Goal: Obtain resource: Obtain resource

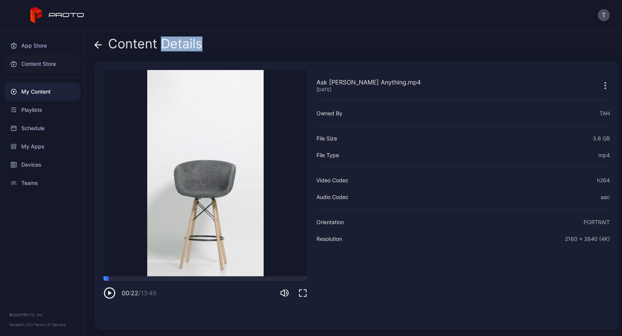
click at [39, 64] on div "Content Store" at bounding box center [43, 64] width 76 height 18
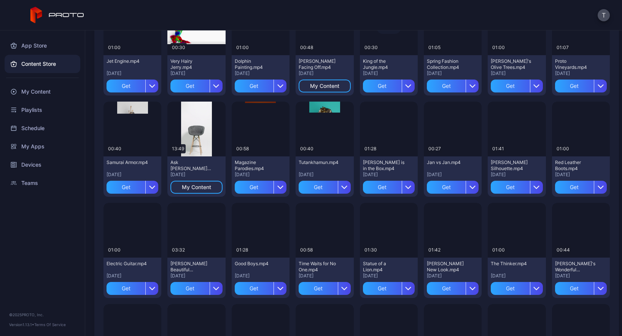
scroll to position [407, 0]
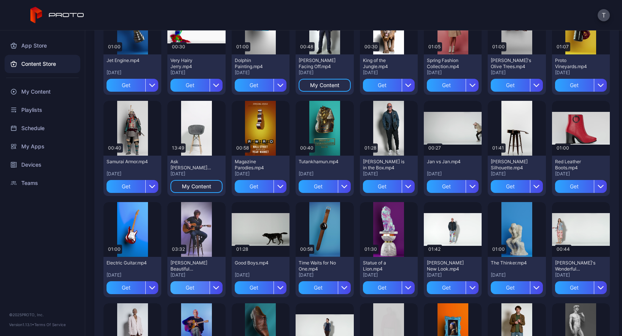
click at [194, 287] on div "Get" at bounding box center [190, 287] width 39 height 13
click at [197, 290] on div "My Content" at bounding box center [196, 288] width 29 height 6
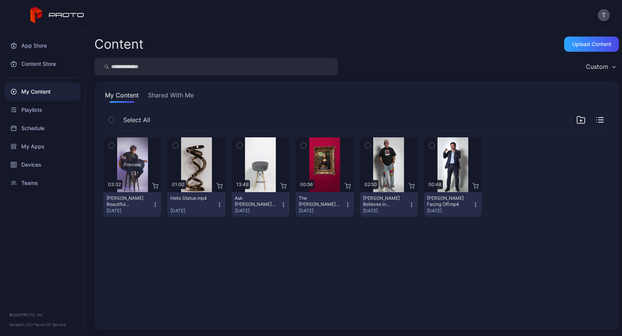
click at [129, 158] on div "Preview" at bounding box center [133, 164] width 58 height 55
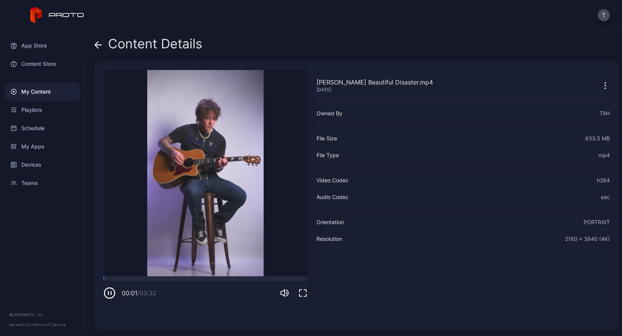
click at [97, 45] on icon at bounding box center [98, 45] width 6 height 0
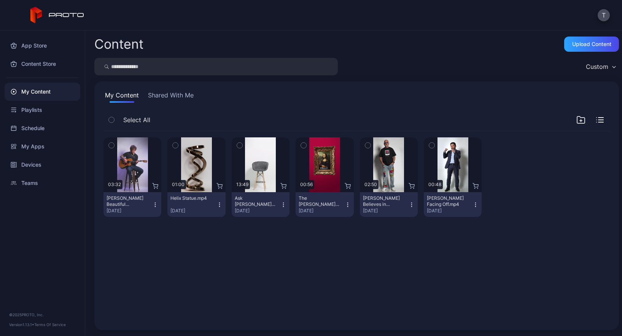
click at [110, 146] on icon "button" at bounding box center [111, 145] width 5 height 8
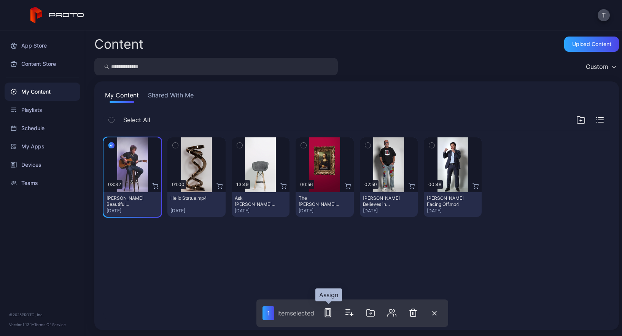
click at [327, 313] on rect "button" at bounding box center [327, 313] width 3 height 6
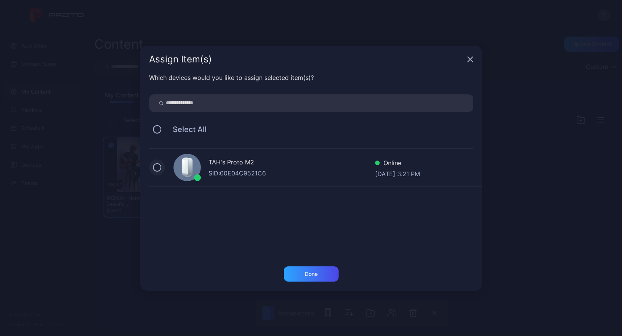
click at [153, 167] on button at bounding box center [157, 167] width 8 height 8
click at [309, 275] on div "Done" at bounding box center [311, 274] width 13 height 6
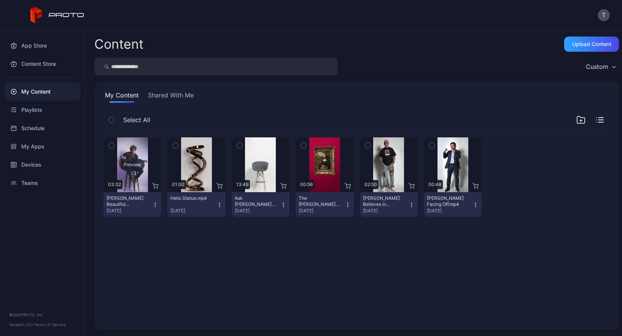
click at [129, 177] on div "Preview" at bounding box center [133, 164] width 58 height 55
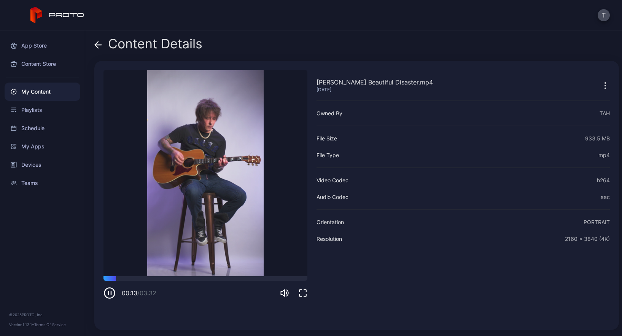
click at [111, 291] on icon "button" at bounding box center [110, 293] width 12 height 12
click at [196, 185] on video "Sorry, your browser doesn‘t support embedded videos" at bounding box center [206, 173] width 204 height 206
click at [111, 291] on icon "button" at bounding box center [110, 293] width 12 height 12
click at [113, 279] on div at bounding box center [206, 278] width 204 height 5
click at [110, 293] on icon "button" at bounding box center [110, 293] width 12 height 12
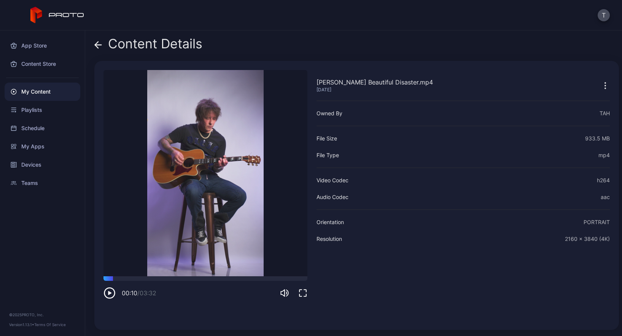
click at [97, 45] on icon at bounding box center [98, 45] width 8 height 8
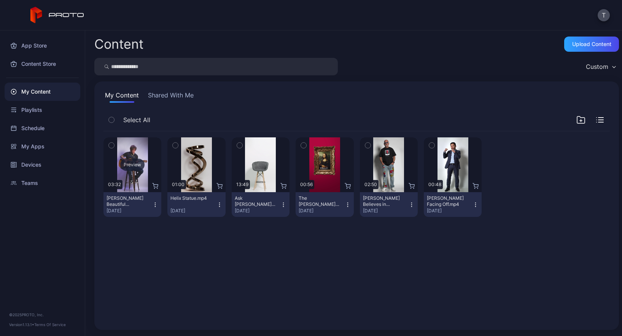
click at [136, 163] on div "Preview" at bounding box center [132, 165] width 24 height 12
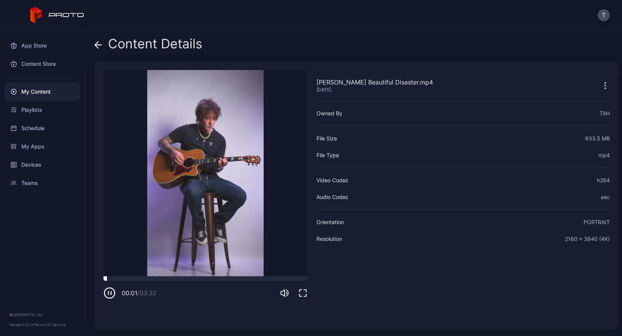
click at [144, 280] on div at bounding box center [206, 278] width 204 height 5
click at [107, 295] on icon "button" at bounding box center [110, 293] width 12 height 12
click at [100, 47] on icon at bounding box center [98, 45] width 8 height 8
